Goal: Information Seeking & Learning: Check status

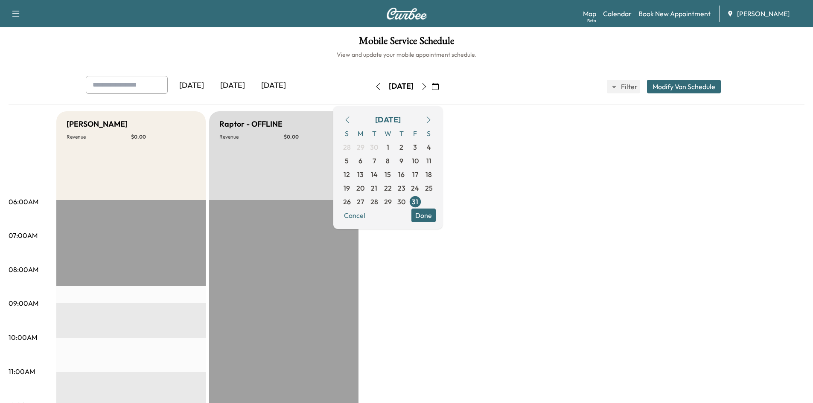
click at [439, 84] on icon "button" at bounding box center [435, 86] width 7 height 7
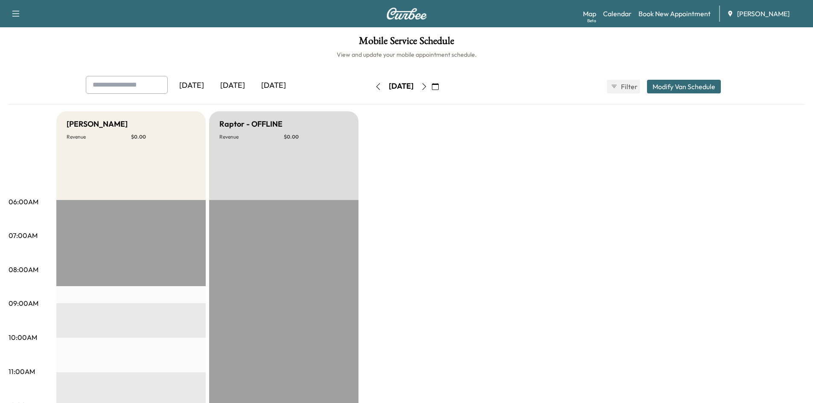
click at [428, 85] on icon "button" at bounding box center [424, 86] width 7 height 7
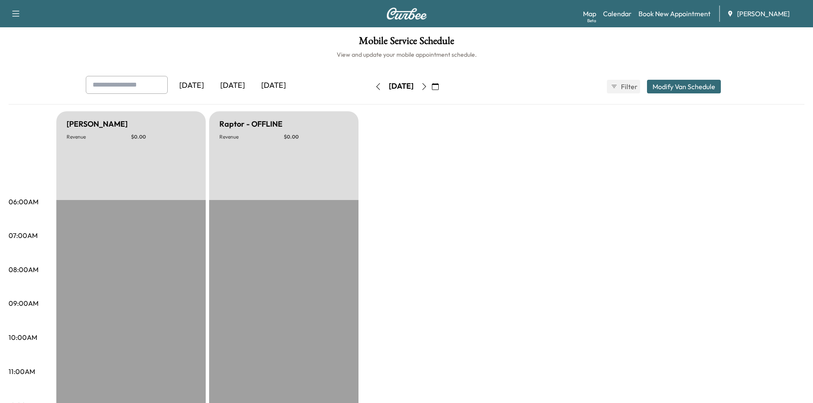
click at [428, 85] on icon "button" at bounding box center [424, 86] width 7 height 7
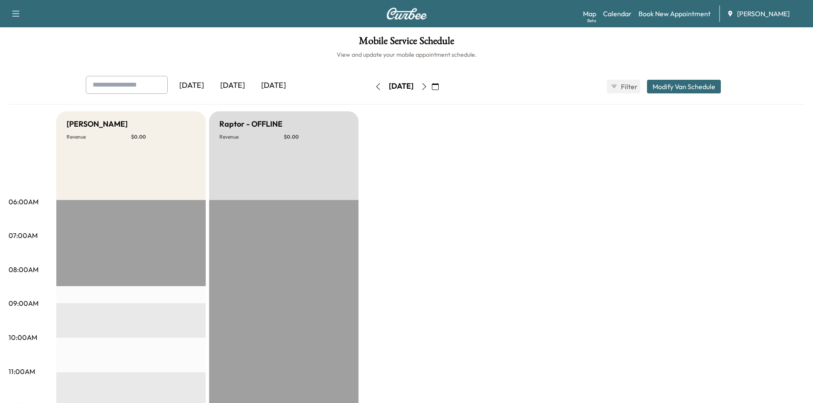
click at [426, 85] on icon "button" at bounding box center [424, 86] width 4 height 7
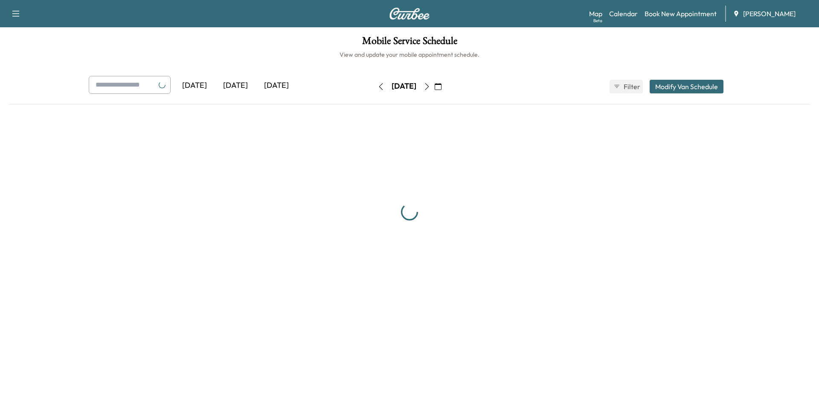
click at [431, 85] on icon "button" at bounding box center [427, 86] width 7 height 7
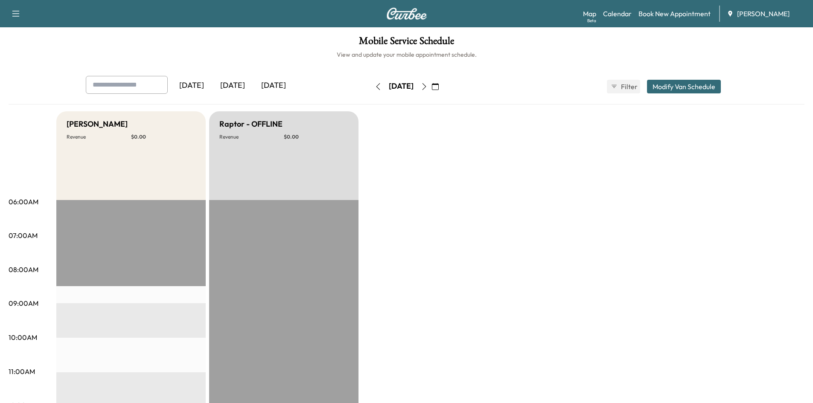
click at [426, 83] on icon "button" at bounding box center [424, 86] width 4 height 7
click at [428, 83] on icon "button" at bounding box center [424, 86] width 7 height 7
click at [439, 87] on icon "button" at bounding box center [435, 86] width 7 height 7
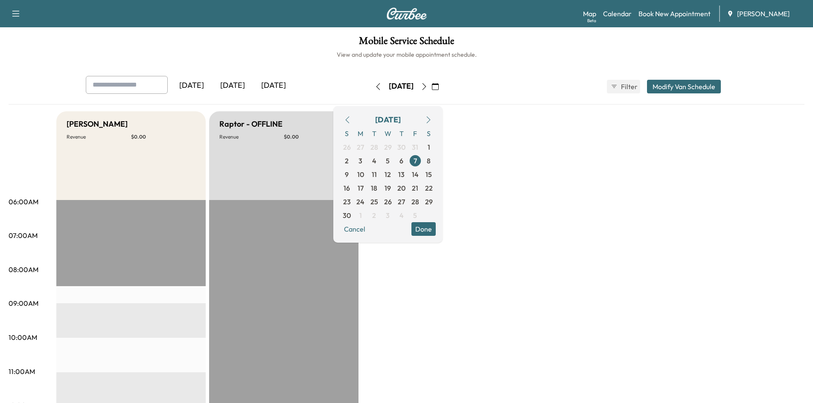
click at [432, 120] on icon "button" at bounding box center [428, 119] width 7 height 7
click at [432, 119] on icon "button" at bounding box center [428, 119] width 7 height 7
click at [378, 188] on span "20" at bounding box center [374, 188] width 8 height 10
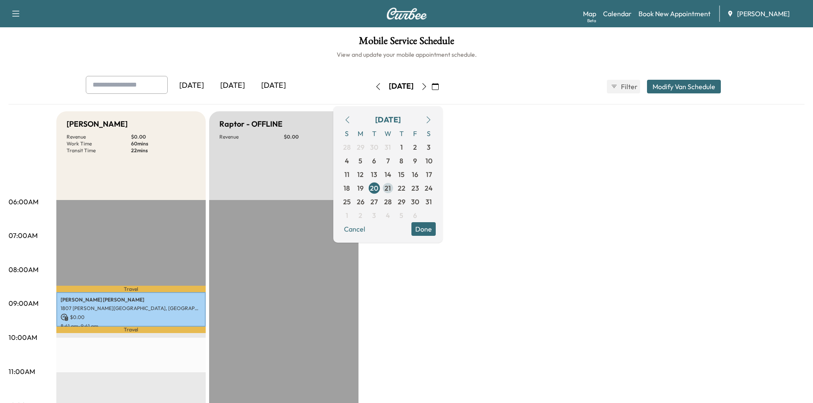
click at [391, 186] on span "21" at bounding box center [387, 188] width 6 height 10
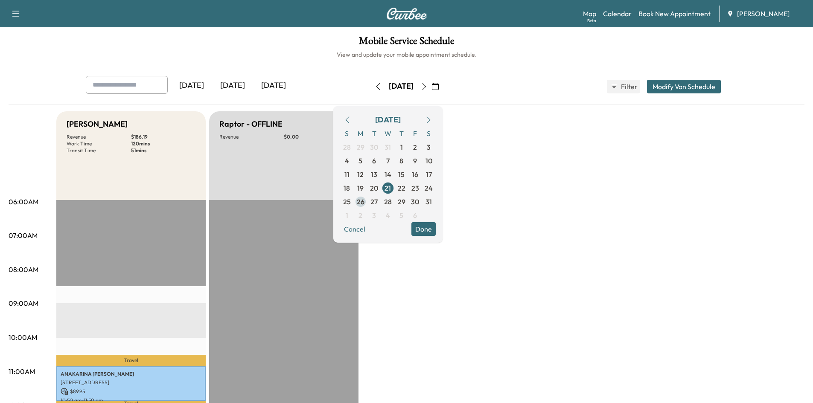
click at [364, 201] on span "26" at bounding box center [361, 202] width 8 height 10
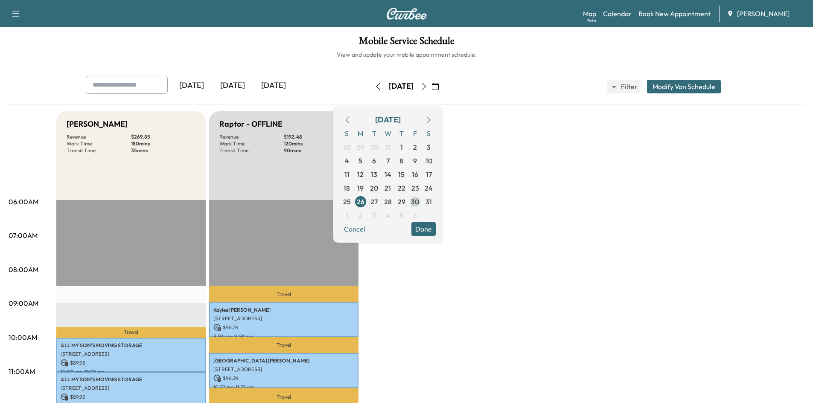
click at [419, 202] on span "30" at bounding box center [415, 202] width 8 height 10
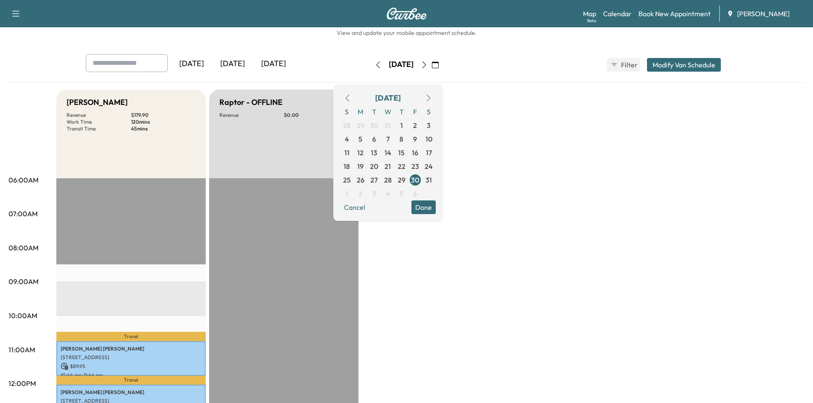
scroll to position [19, 0]
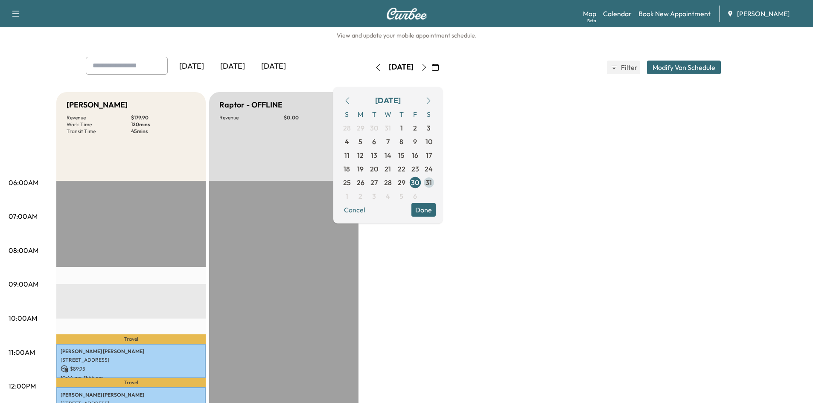
click at [432, 182] on span "31" at bounding box center [428, 183] width 6 height 10
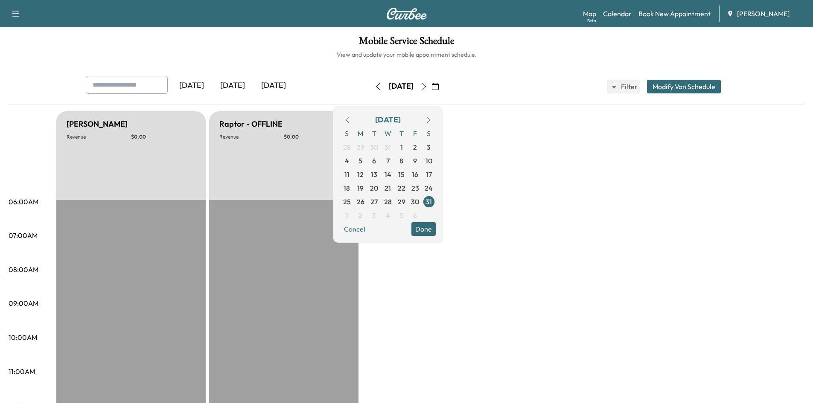
click at [428, 87] on icon "button" at bounding box center [424, 86] width 7 height 7
click at [439, 87] on icon "button" at bounding box center [435, 86] width 7 height 7
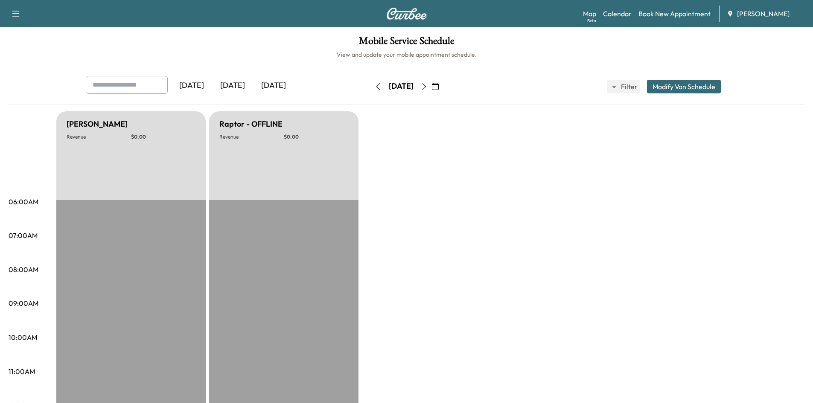
click at [439, 85] on icon "button" at bounding box center [435, 86] width 7 height 7
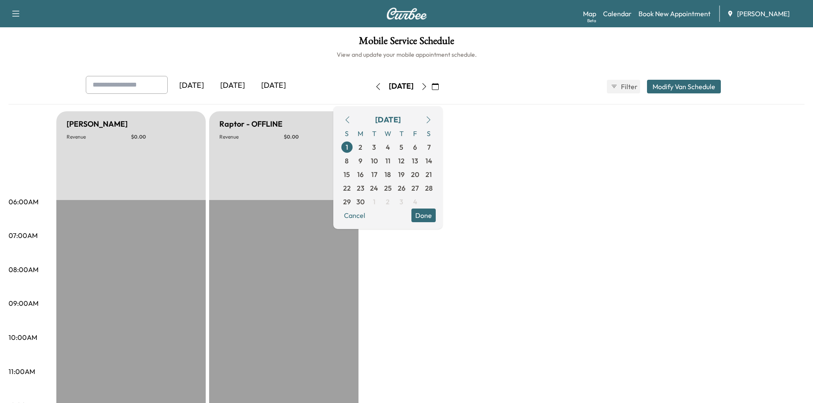
click at [432, 118] on icon "button" at bounding box center [428, 119] width 7 height 7
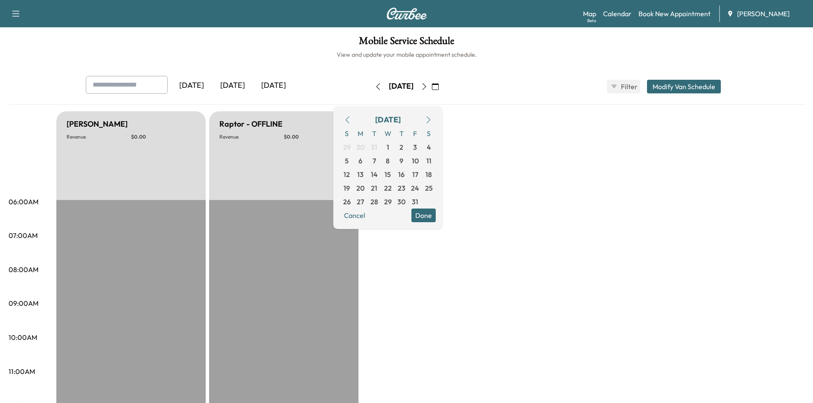
click at [432, 118] on icon "button" at bounding box center [428, 119] width 7 height 7
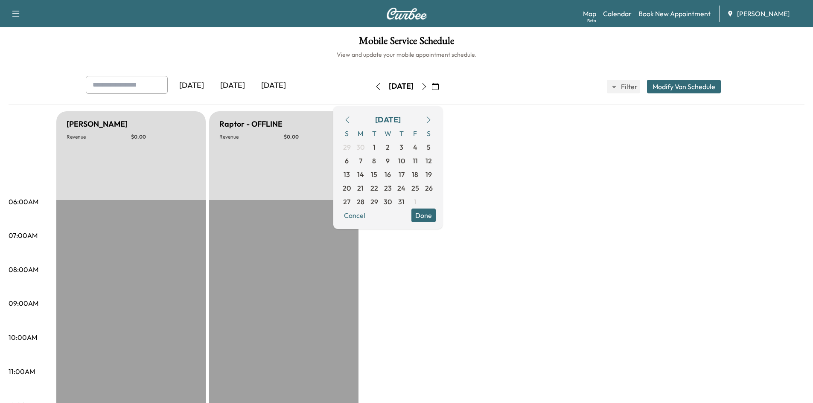
click at [432, 118] on icon "button" at bounding box center [428, 119] width 7 height 7
click at [378, 188] on span "23" at bounding box center [374, 188] width 8 height 10
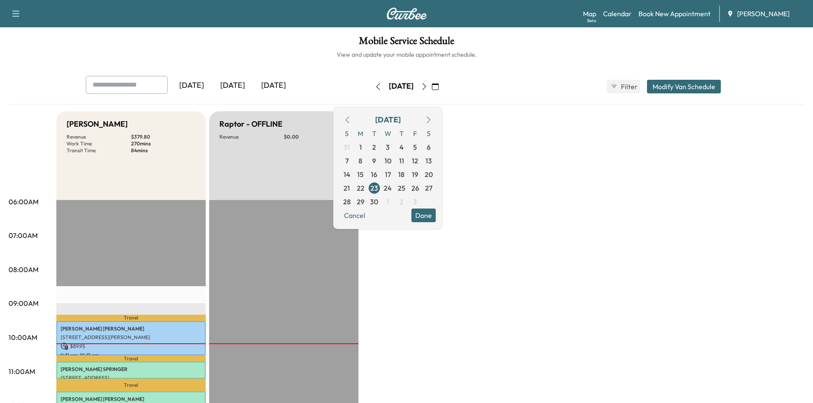
click at [375, 88] on icon "button" at bounding box center [378, 86] width 7 height 7
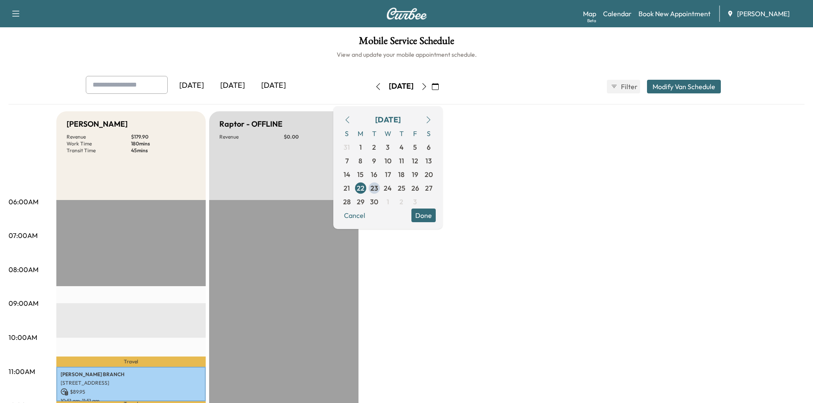
click at [376, 87] on icon "button" at bounding box center [378, 86] width 4 height 7
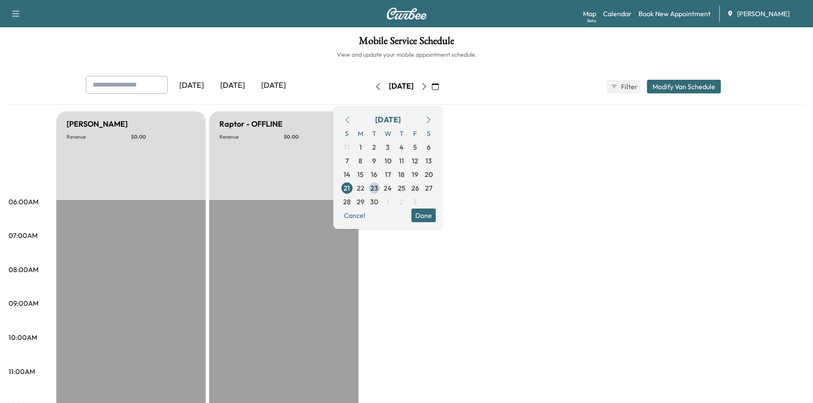
click at [351, 120] on icon "button" at bounding box center [347, 119] width 7 height 7
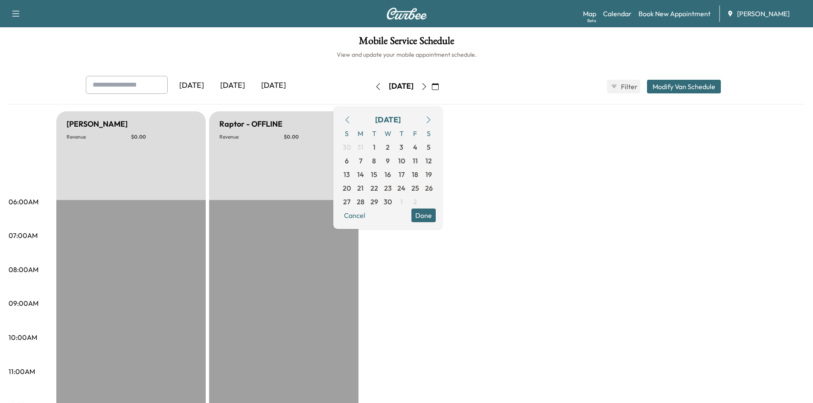
click at [351, 120] on icon "button" at bounding box center [347, 119] width 7 height 7
click at [417, 163] on span "7" at bounding box center [414, 161] width 3 height 10
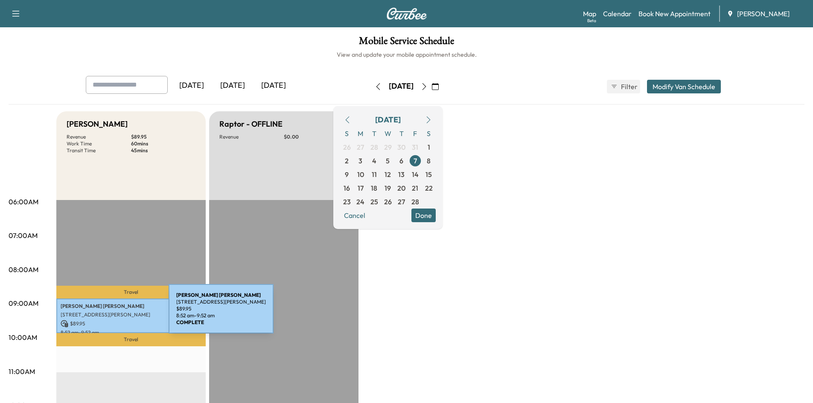
click at [105, 314] on p "[STREET_ADDRESS][PERSON_NAME]" at bounding box center [131, 315] width 141 height 7
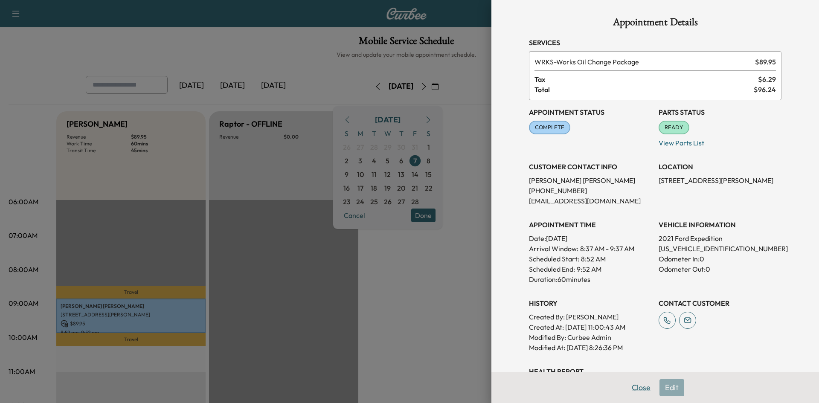
drag, startPoint x: 634, startPoint y: 386, endPoint x: 631, endPoint y: 379, distance: 7.5
click at [633, 386] on button "Close" at bounding box center [641, 387] width 30 height 17
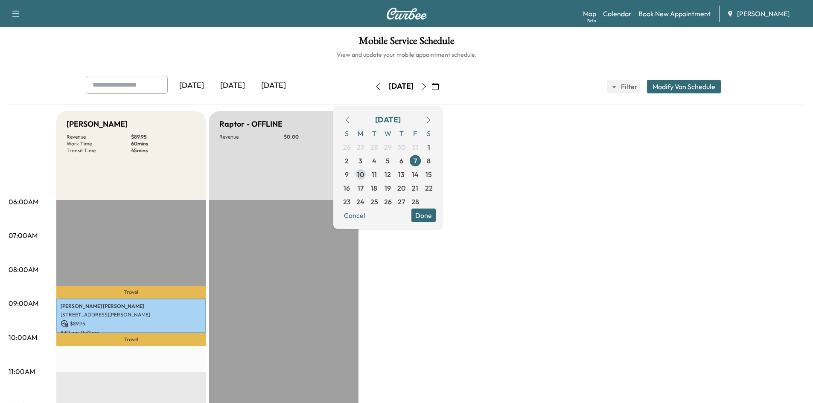
click at [364, 176] on span "10" at bounding box center [360, 174] width 7 height 10
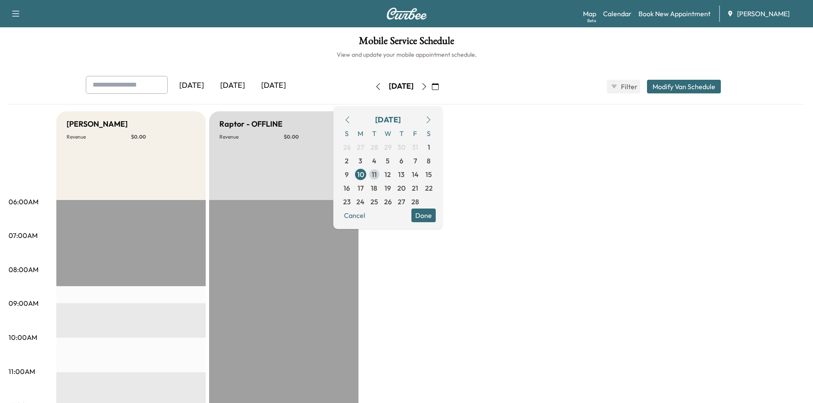
click at [377, 174] on span "11" at bounding box center [374, 174] width 5 height 10
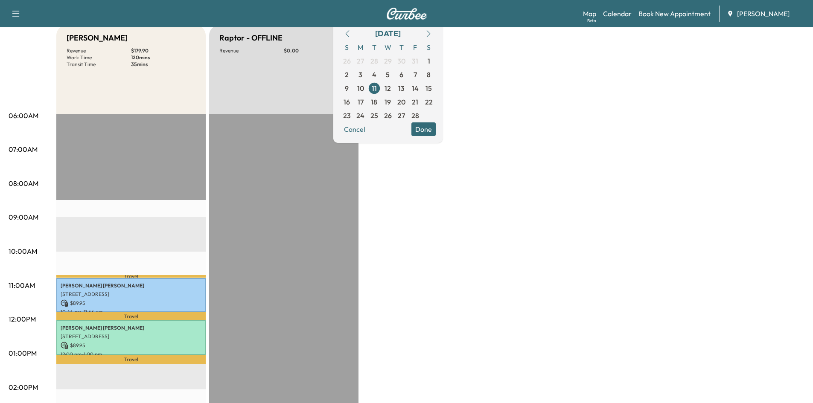
scroll to position [11, 0]
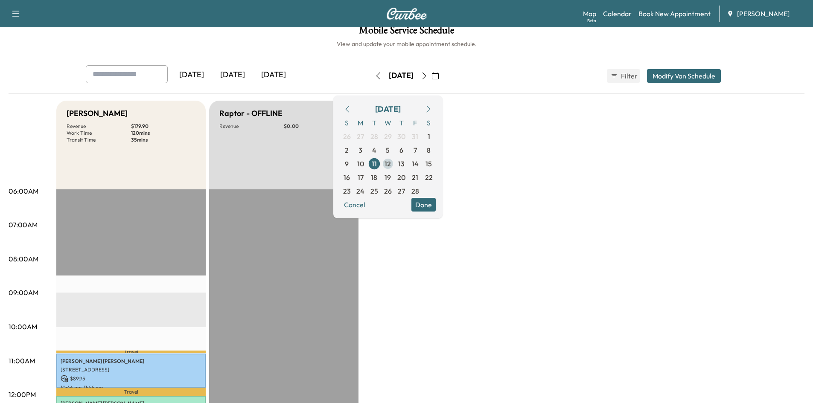
drag, startPoint x: 411, startPoint y: 161, endPoint x: 474, endPoint y: 163, distance: 63.2
click at [391, 163] on span "12" at bounding box center [387, 164] width 6 height 10
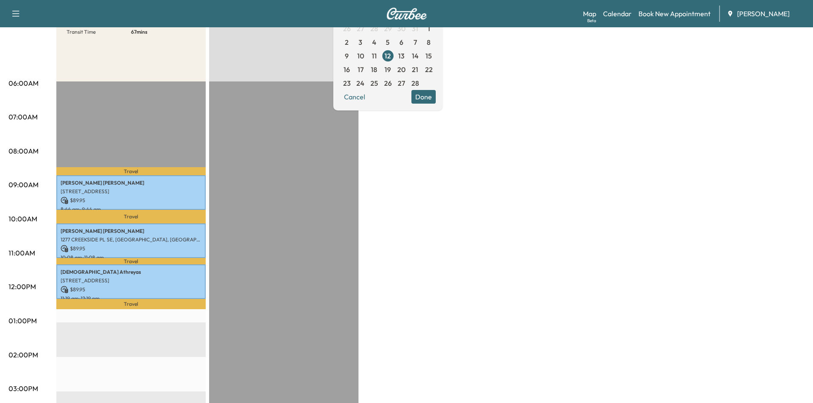
scroll to position [125, 0]
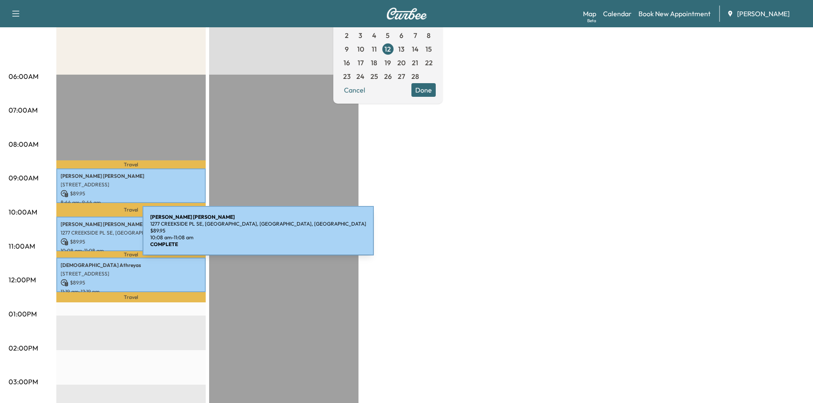
click at [79, 236] on div "[PERSON_NAME] 1277 CREEKSIDE PL SE, [GEOGRAPHIC_DATA], [GEOGRAPHIC_DATA], [GEOG…" at bounding box center [130, 234] width 149 height 35
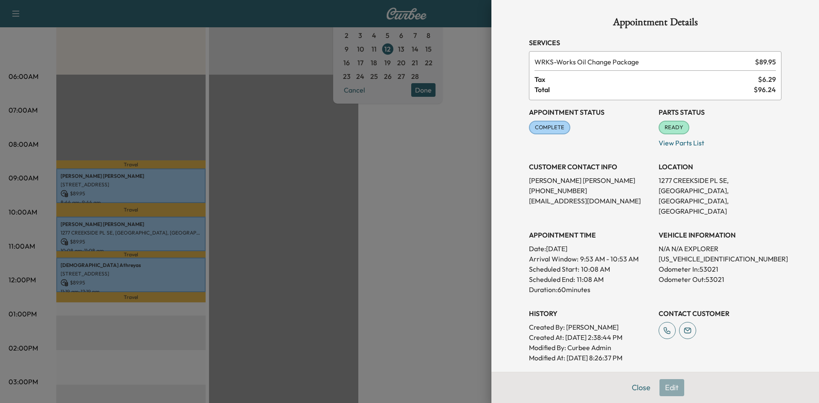
click at [635, 389] on div "Appointment Details Services WRKS - Works Oil Change Package $ 89.95 Tax $ 6.29…" at bounding box center [655, 243] width 273 height 486
click at [631, 389] on button "Close" at bounding box center [641, 387] width 30 height 17
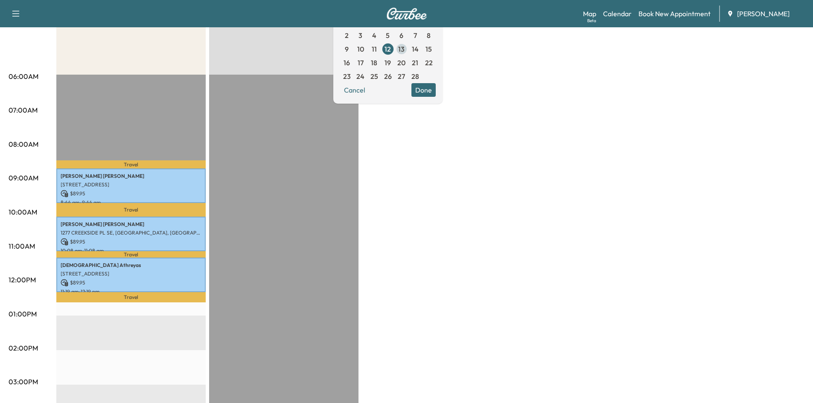
click at [405, 51] on span "13" at bounding box center [401, 49] width 6 height 10
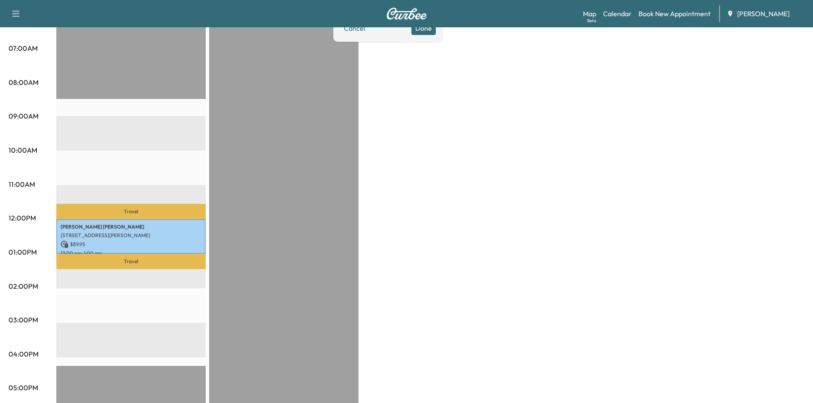
scroll to position [194, 0]
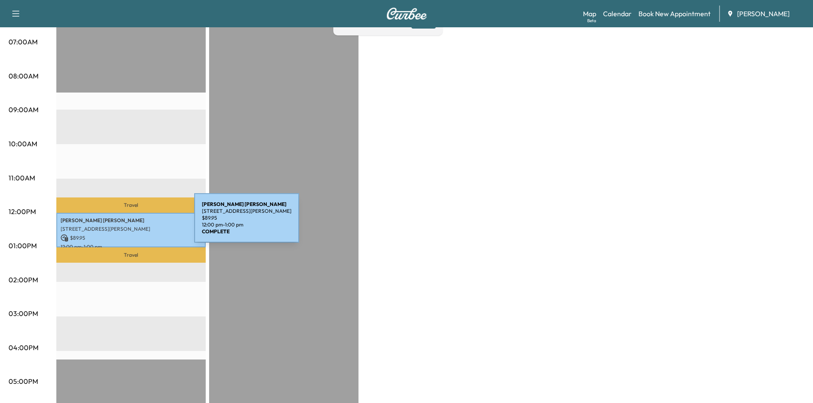
click at [129, 222] on div "[PERSON_NAME] [STREET_ADDRESS][PERSON_NAME] $ 89.95 12:00 pm - 1:00 pm" at bounding box center [130, 230] width 149 height 35
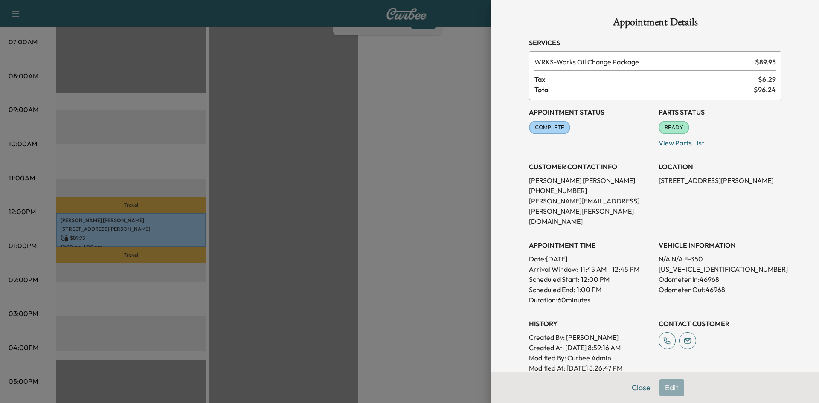
click at [634, 388] on div "Appointment Details Services WRKS - Works Oil Change Package $ 89.95 Tax $ 6.29…" at bounding box center [655, 248] width 273 height 496
click at [636, 385] on button "Close" at bounding box center [641, 387] width 30 height 17
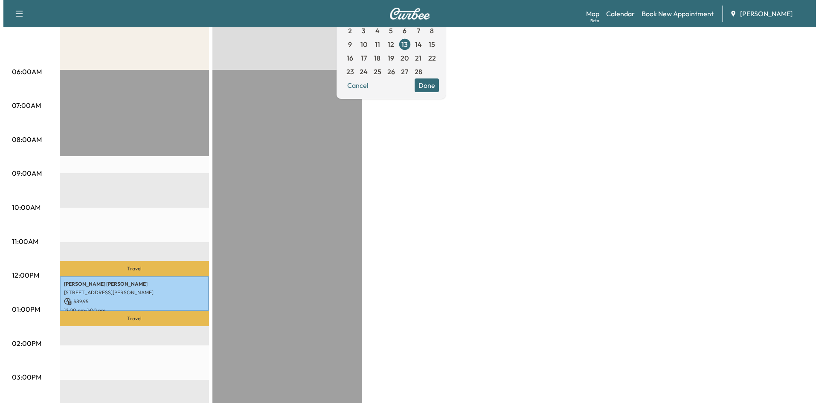
scroll to position [0, 0]
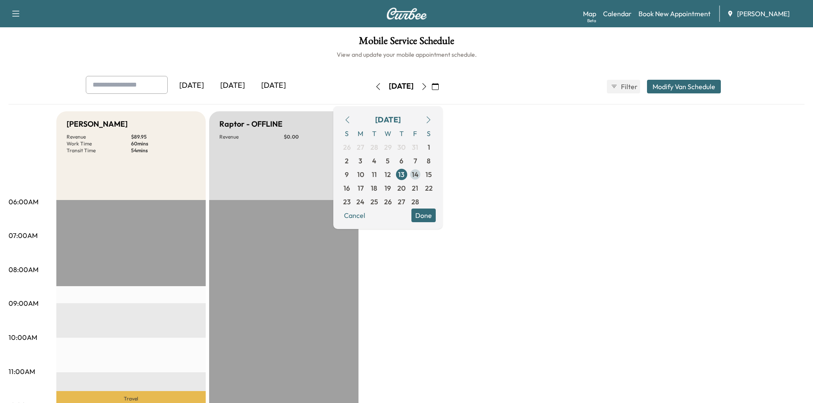
click at [419, 172] on span "14" at bounding box center [415, 174] width 7 height 10
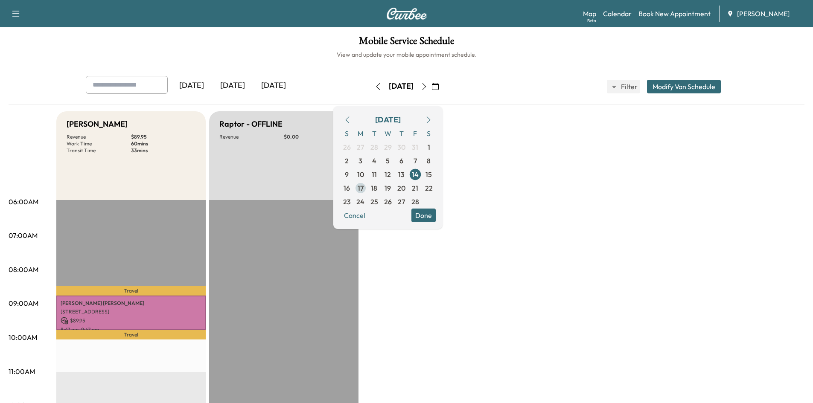
click at [364, 189] on span "17" at bounding box center [361, 188] width 6 height 10
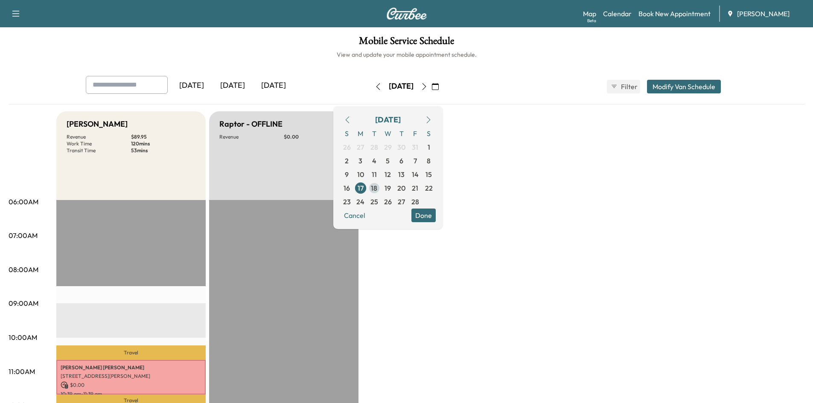
click at [377, 189] on span "18" at bounding box center [374, 188] width 6 height 10
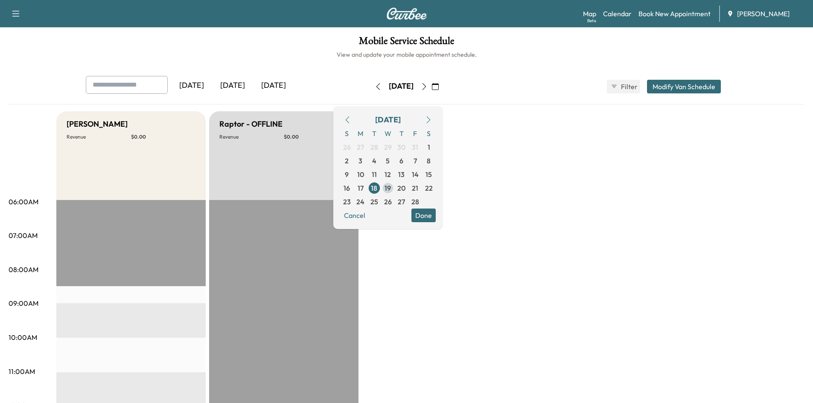
click at [391, 189] on span "19" at bounding box center [387, 188] width 6 height 10
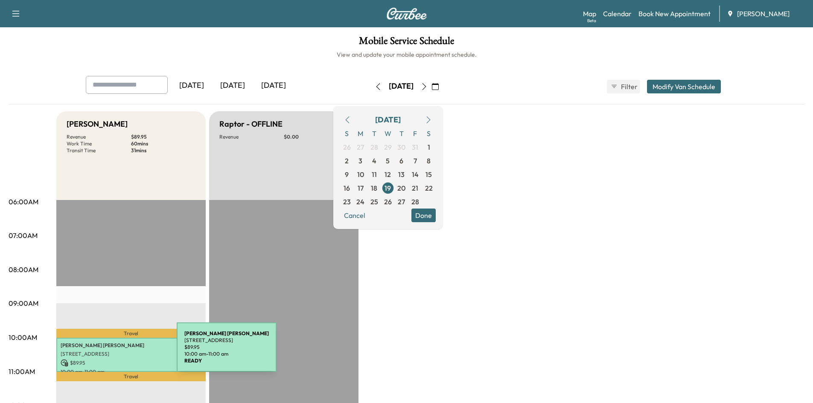
click at [113, 352] on p "[STREET_ADDRESS]" at bounding box center [131, 354] width 141 height 7
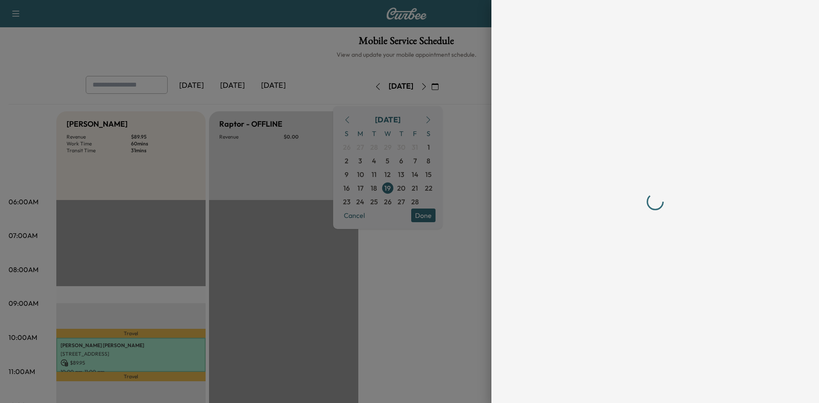
click at [637, 386] on div at bounding box center [655, 201] width 273 height 403
